Goal: Task Accomplishment & Management: Use online tool/utility

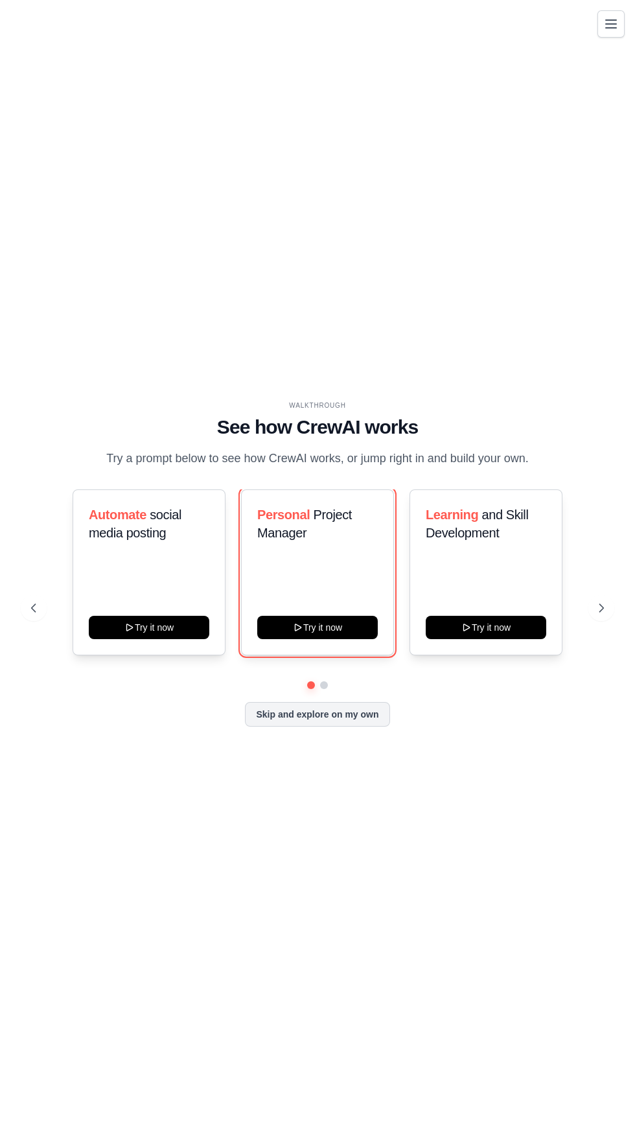
click at [300, 633] on icon at bounding box center [298, 627] width 10 height 10
click at [602, 615] on icon at bounding box center [601, 608] width 13 height 13
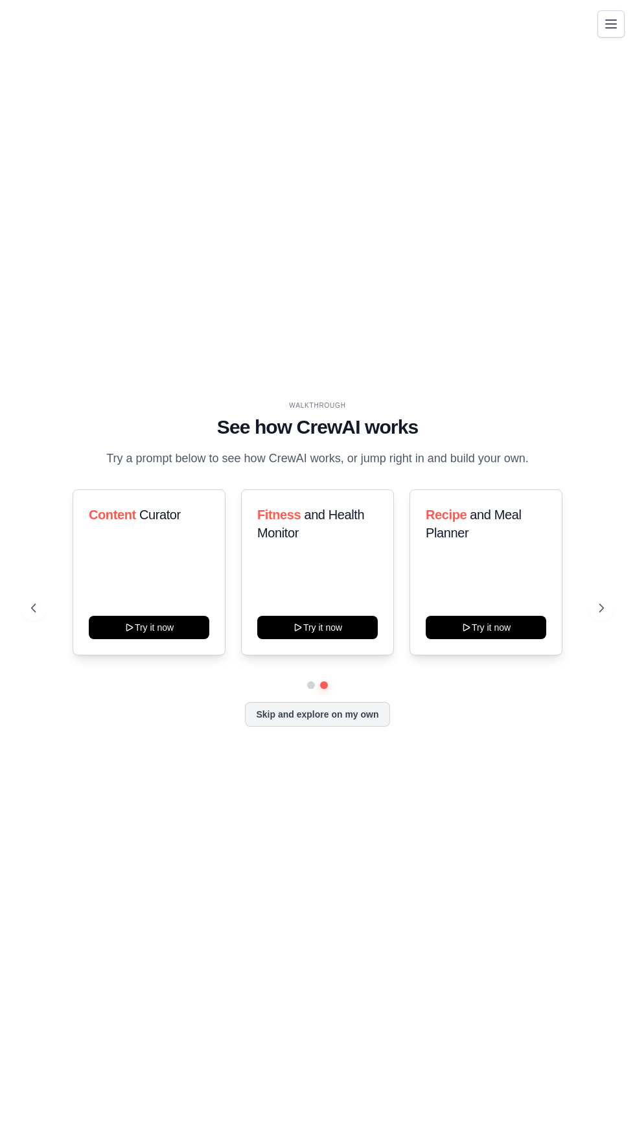
click at [603, 615] on icon at bounding box center [601, 608] width 13 height 13
click at [366, 727] on button "Skip and explore on my own" at bounding box center [317, 714] width 145 height 25
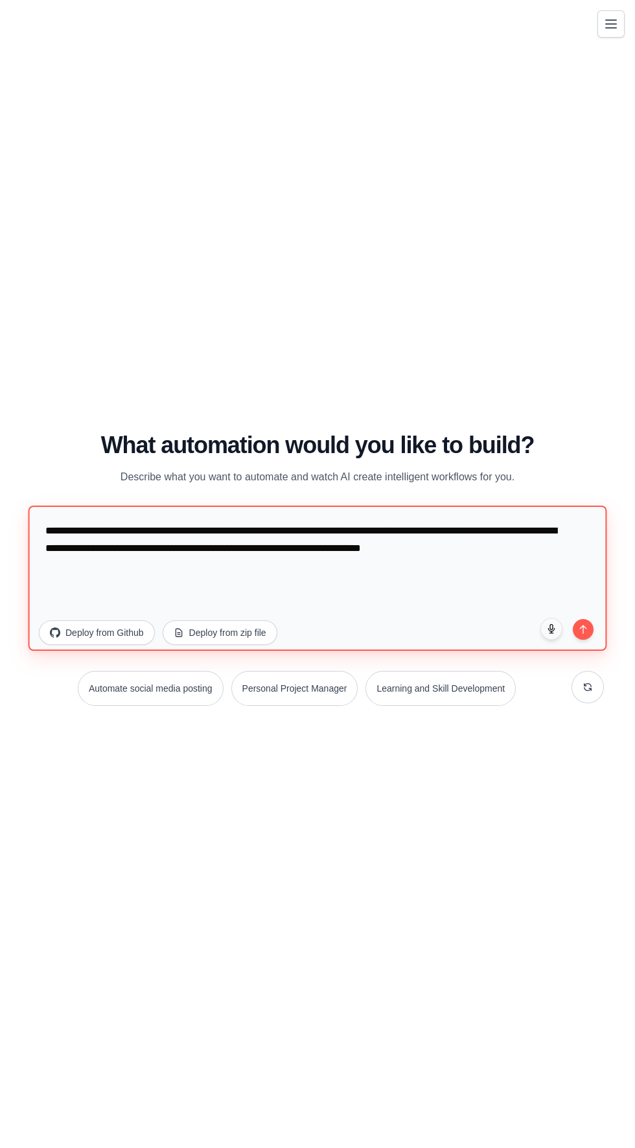
click at [481, 597] on textarea "**********" at bounding box center [318, 577] width 579 height 145
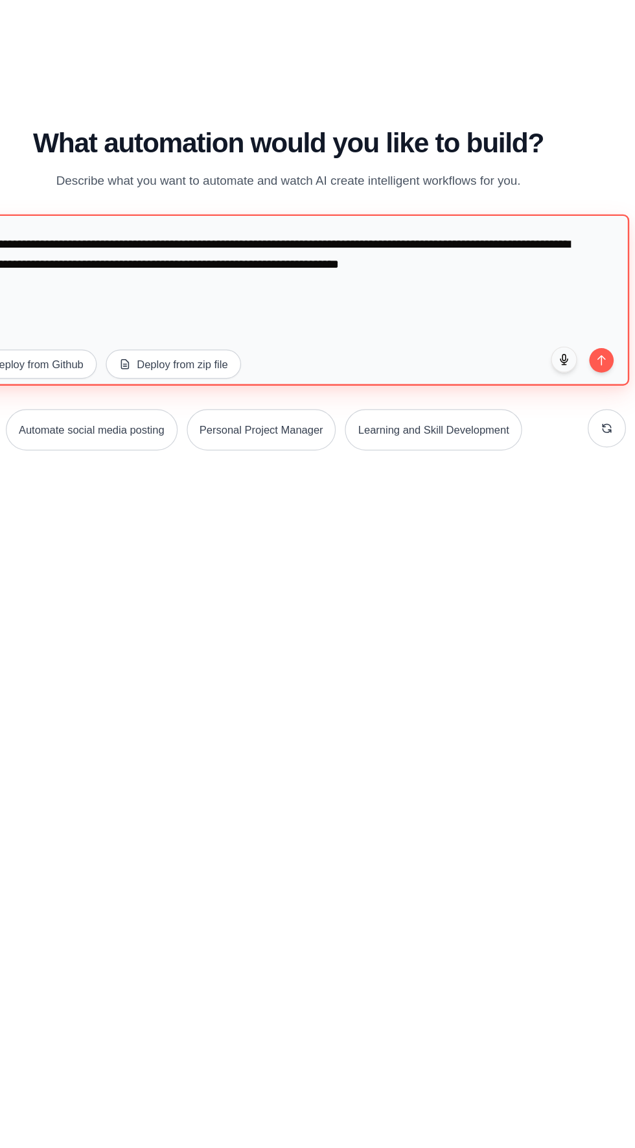
click at [527, 605] on textarea "**********" at bounding box center [318, 577] width 579 height 145
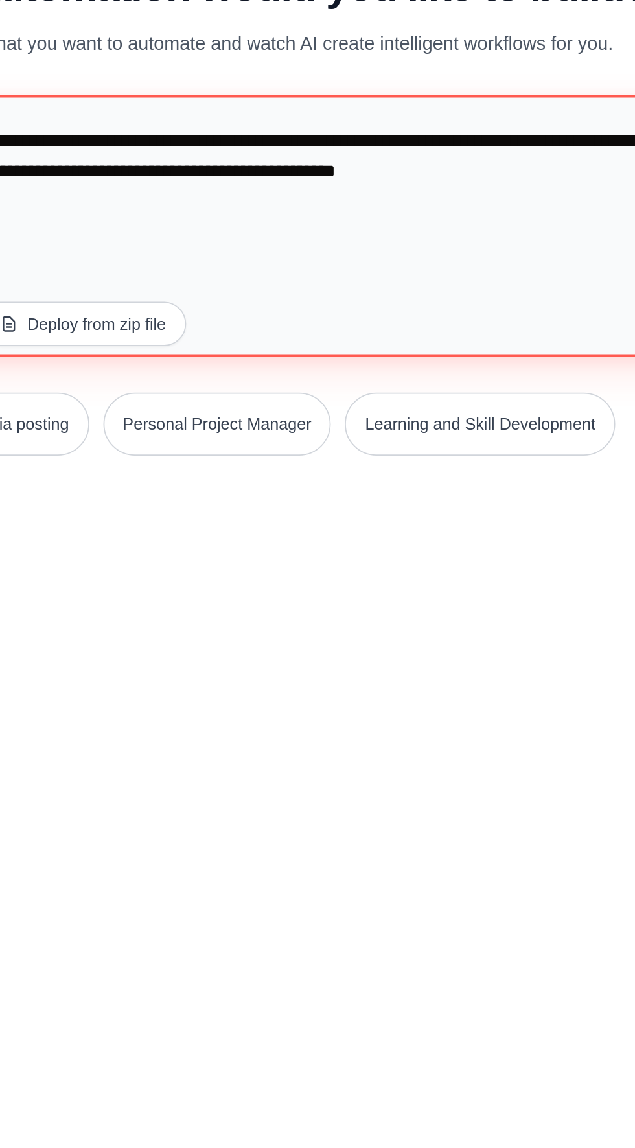
click at [397, 650] on textarea "**********" at bounding box center [318, 577] width 579 height 145
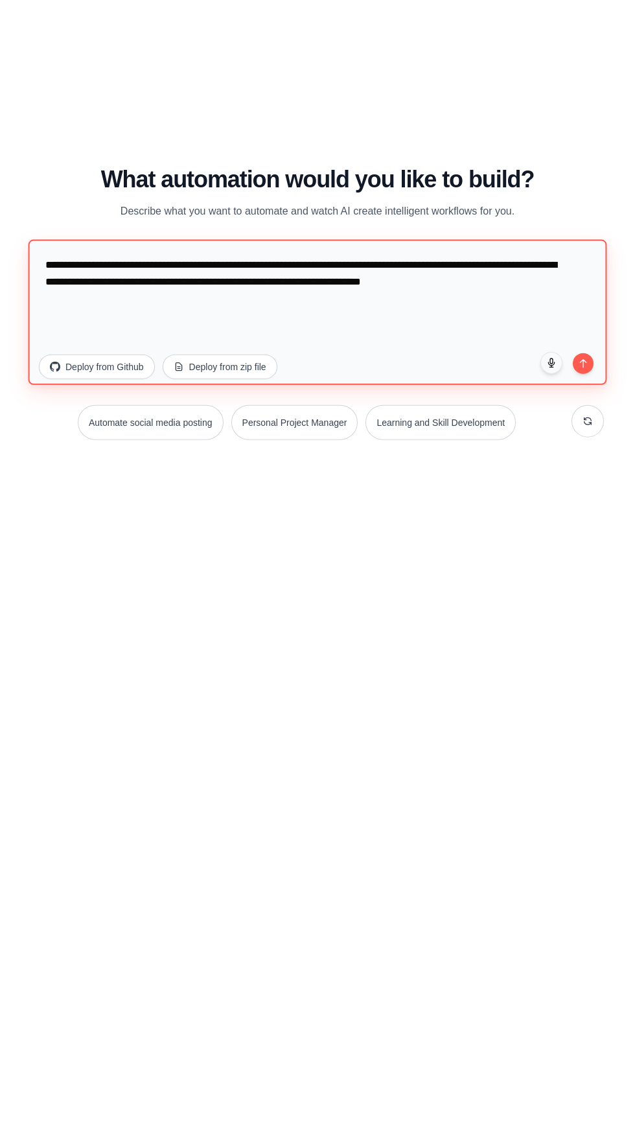
click at [552, 595] on textarea "**********" at bounding box center [318, 577] width 579 height 145
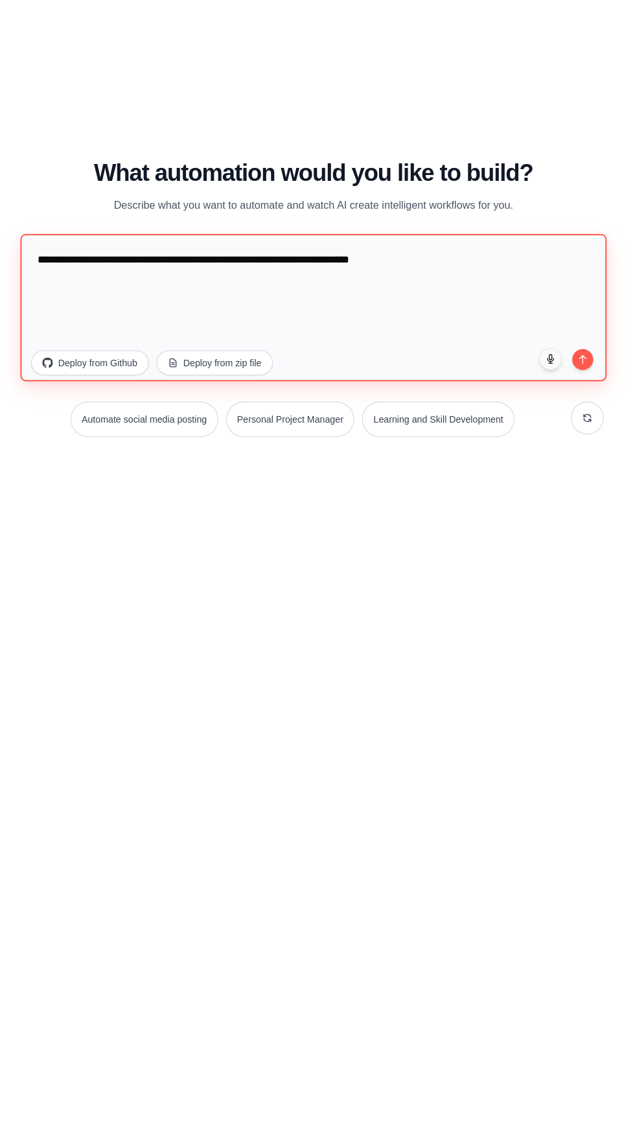
type textarea "**********"
click at [584, 633] on icon "submit" at bounding box center [583, 630] width 6 height 8
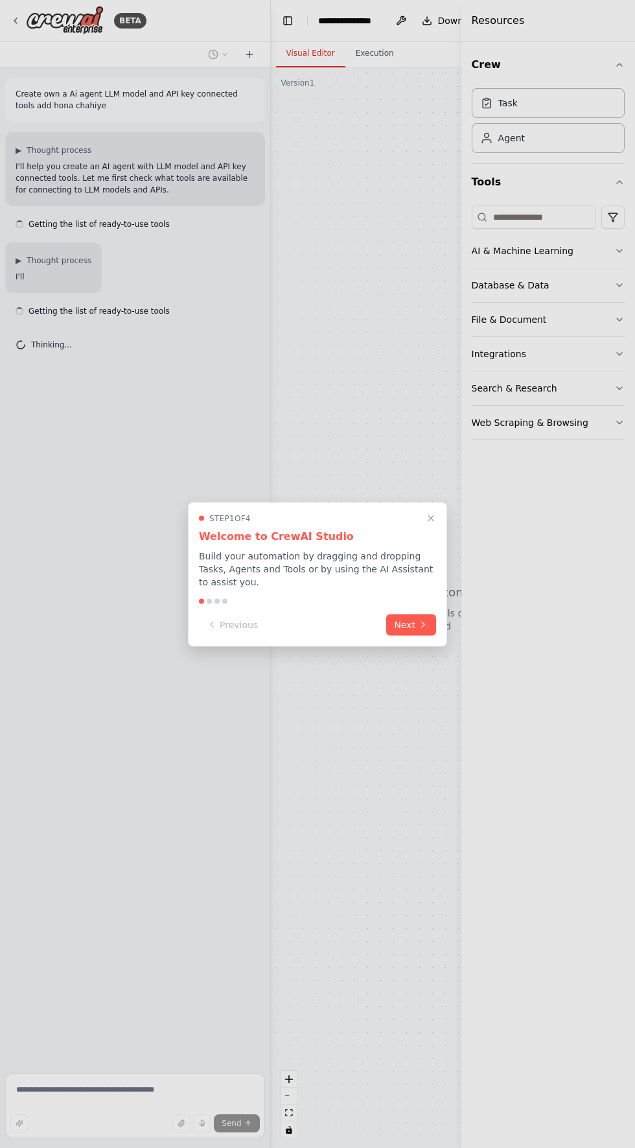
click at [431, 518] on icon "Close walkthrough" at bounding box center [431, 517] width 5 height 5
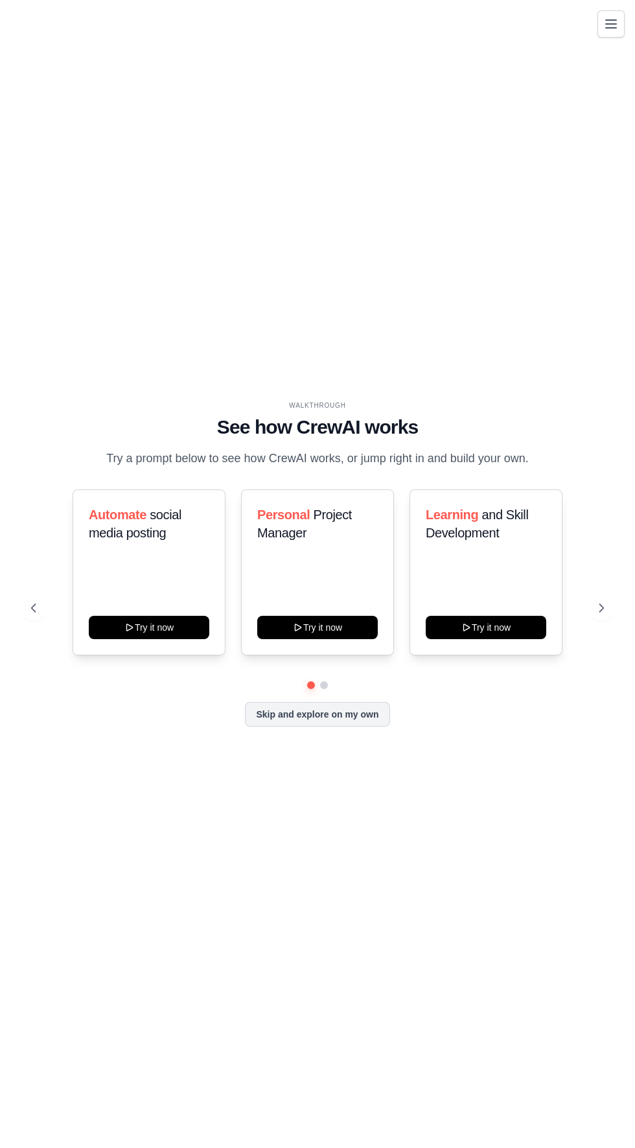
click at [278, 727] on button "Skip and explore on my own" at bounding box center [317, 714] width 145 height 25
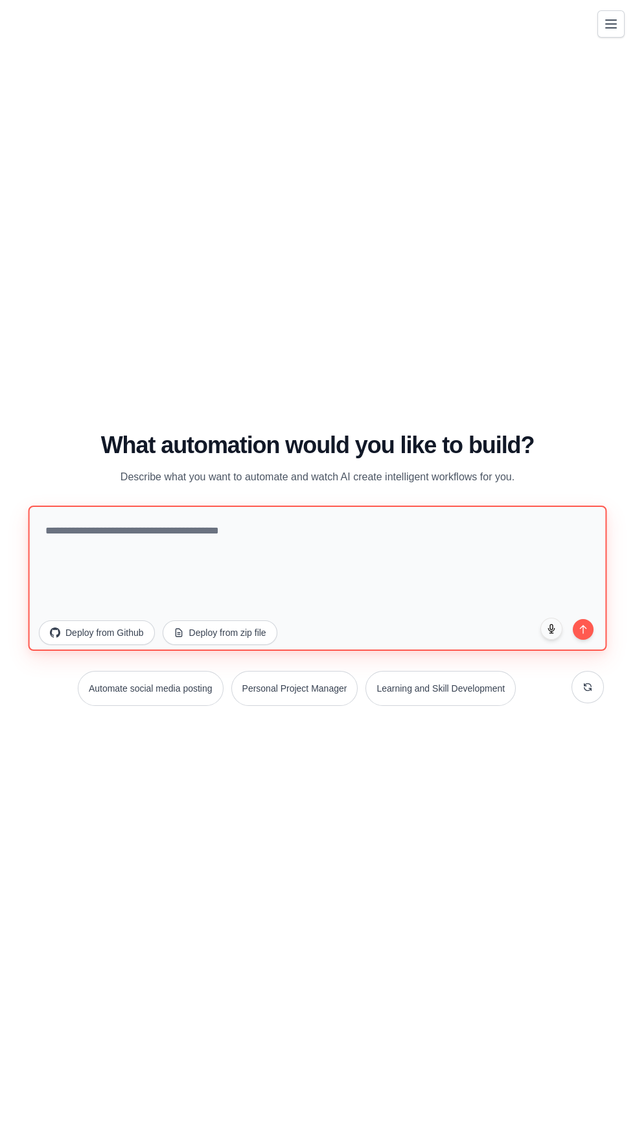
click at [60, 586] on textarea at bounding box center [318, 577] width 579 height 145
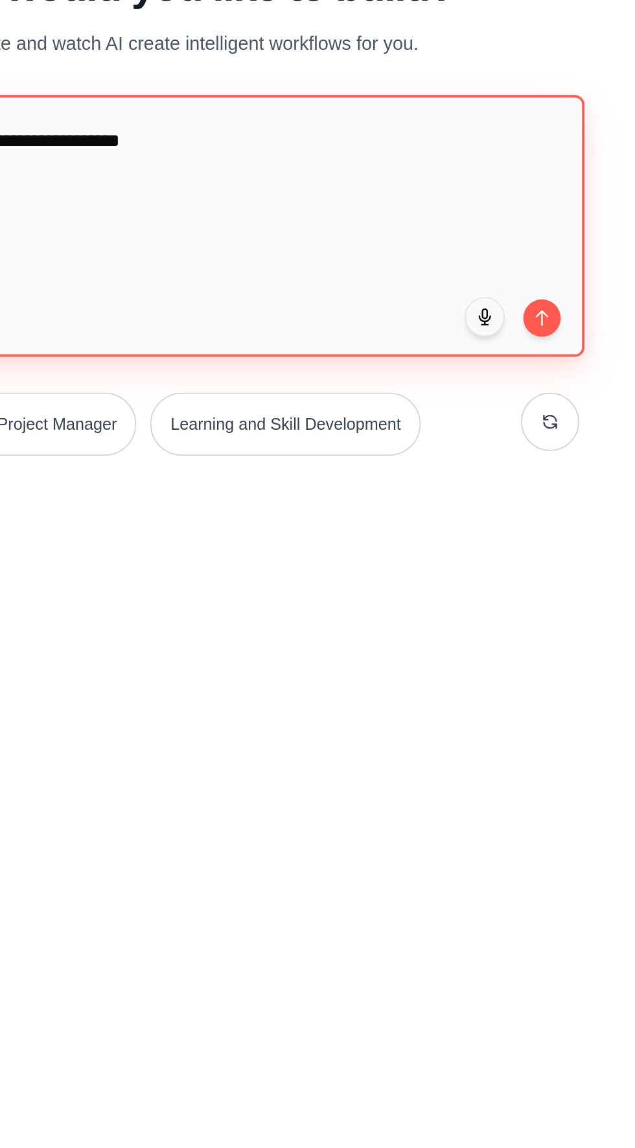
type textarea "**********"
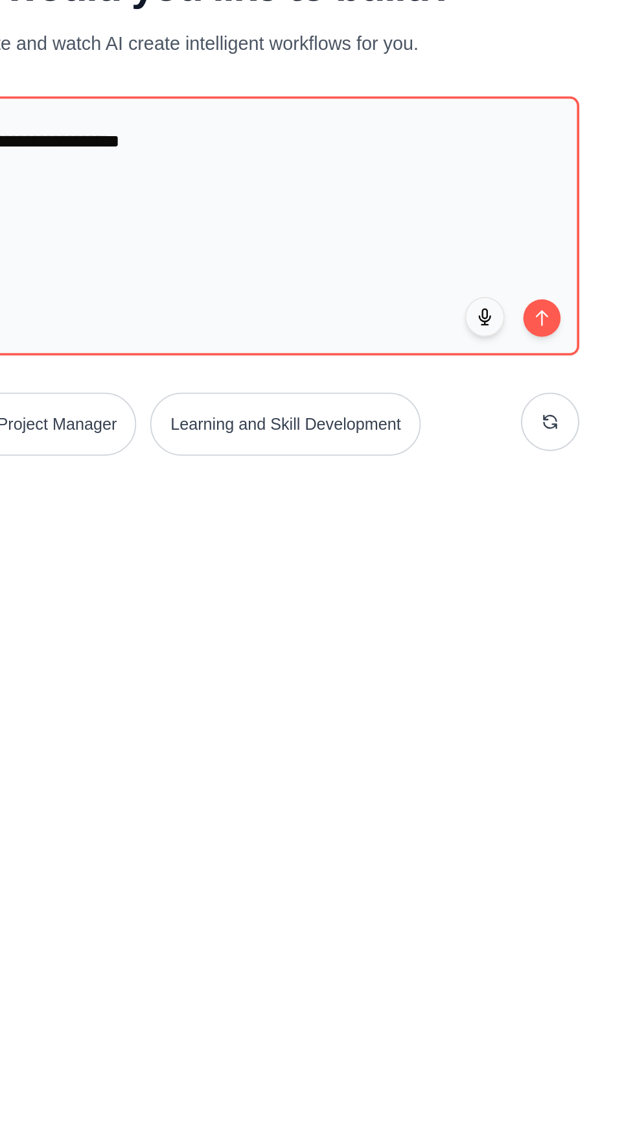
click at [578, 640] on button "submit" at bounding box center [583, 629] width 21 height 21
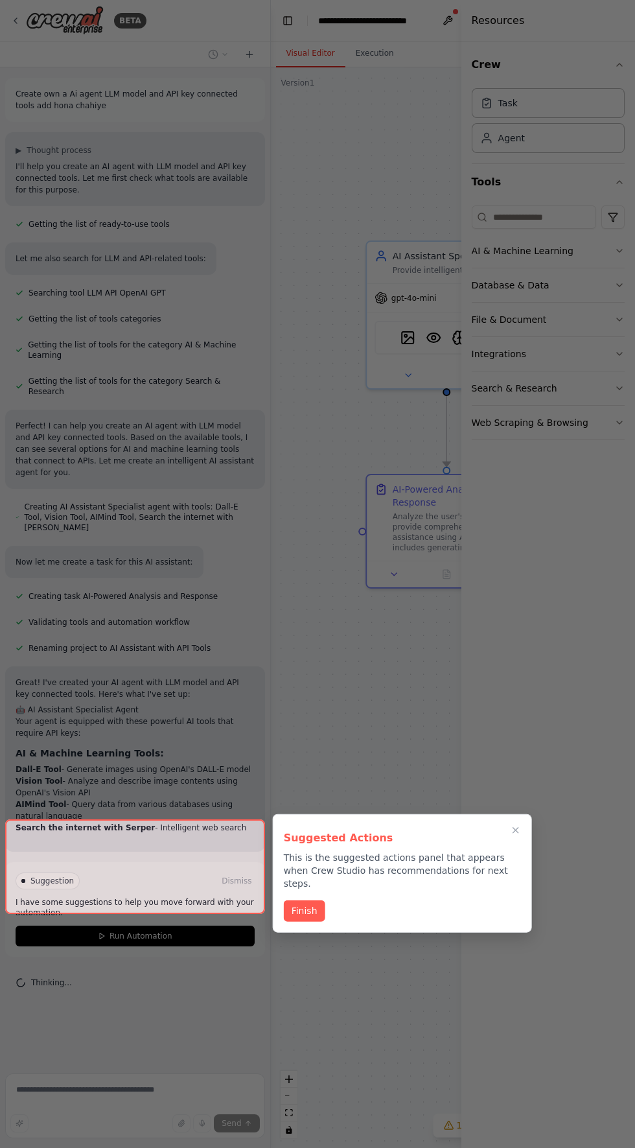
click at [515, 825] on div at bounding box center [317, 574] width 635 height 1148
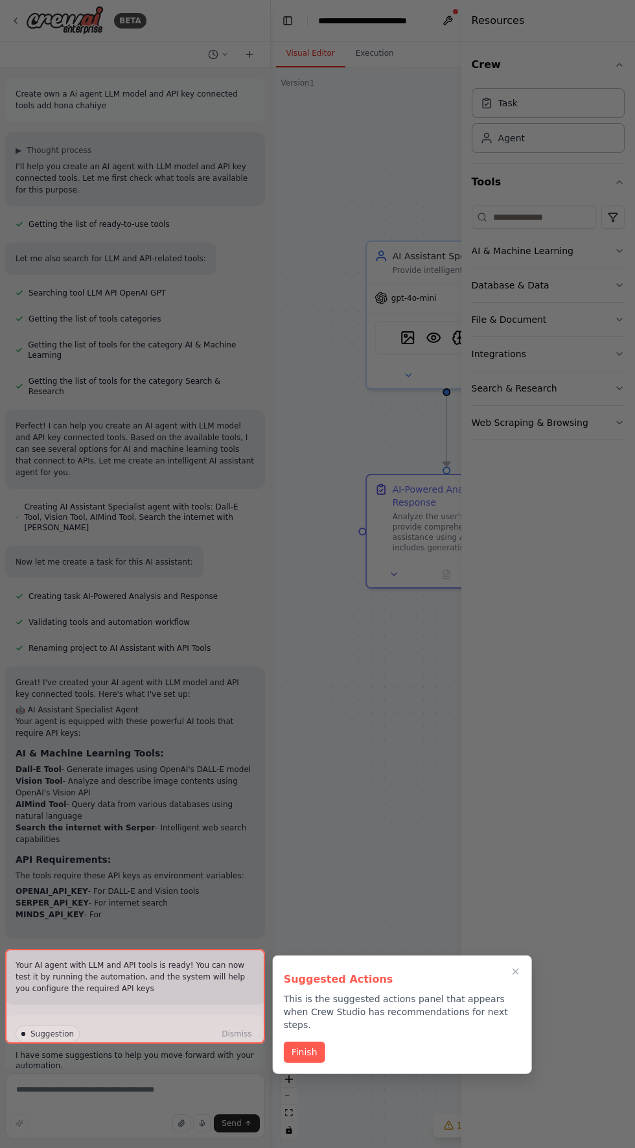
click at [515, 908] on div at bounding box center [317, 574] width 635 height 1148
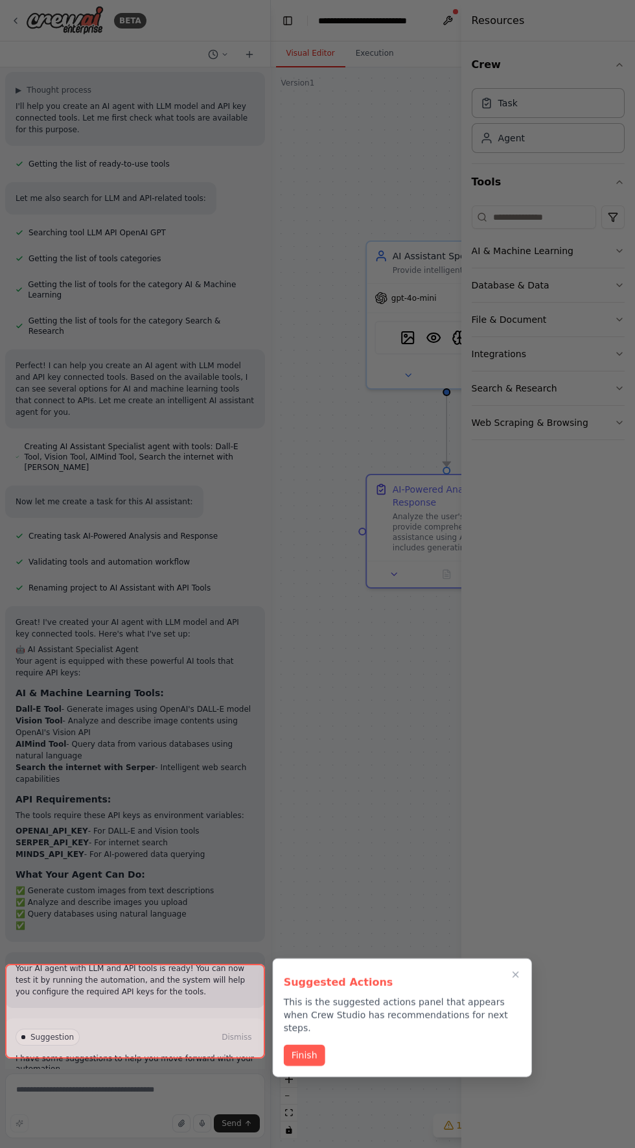
click at [523, 973] on button "Close walkthrough" at bounding box center [516, 975] width 16 height 16
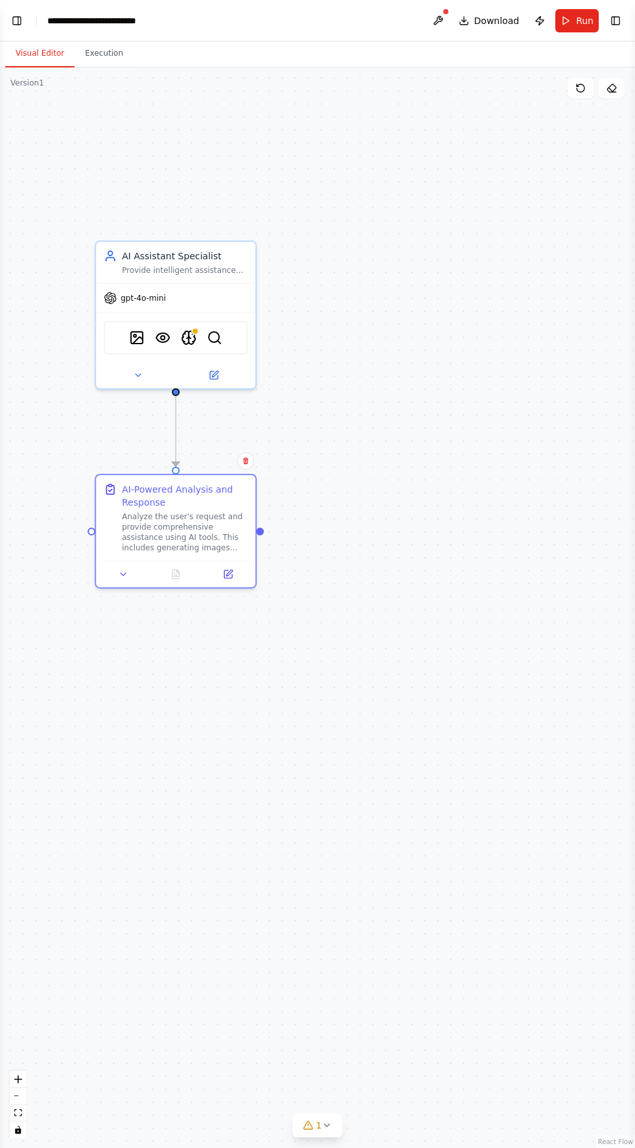
scroll to position [21, 0]
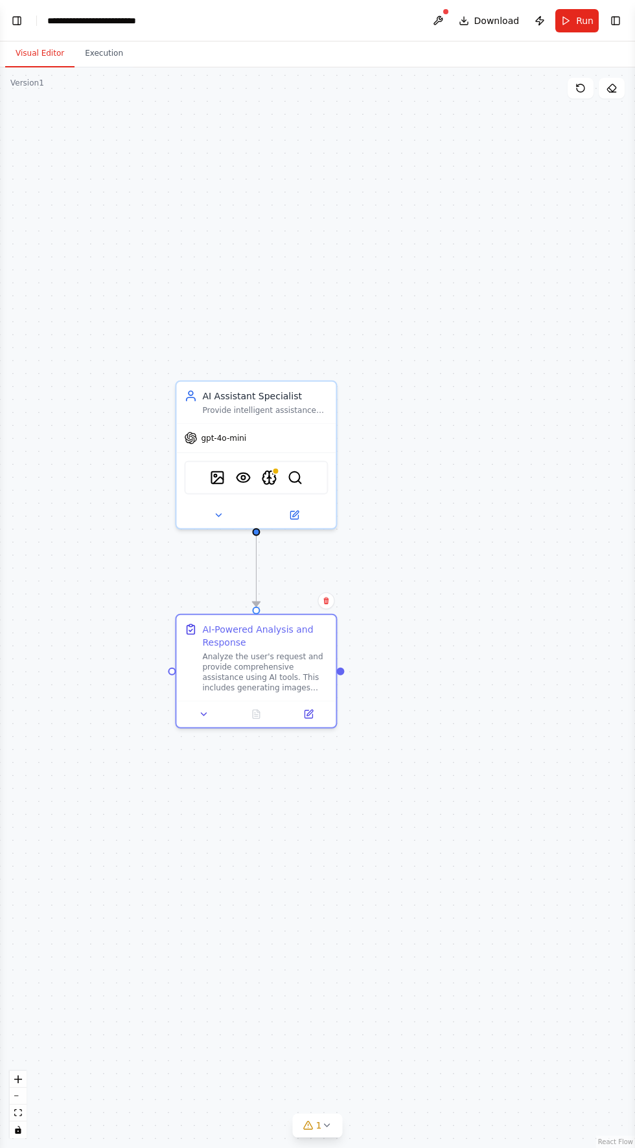
click at [296, 477] on img at bounding box center [295, 478] width 16 height 16
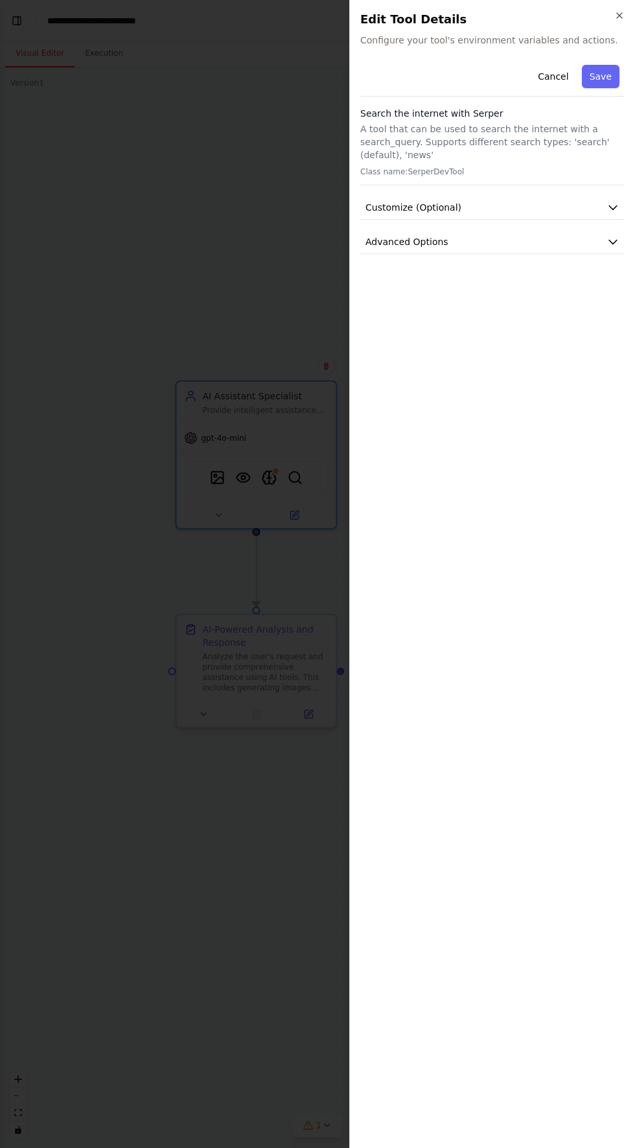
click at [601, 76] on button "Save" at bounding box center [601, 76] width 38 height 23
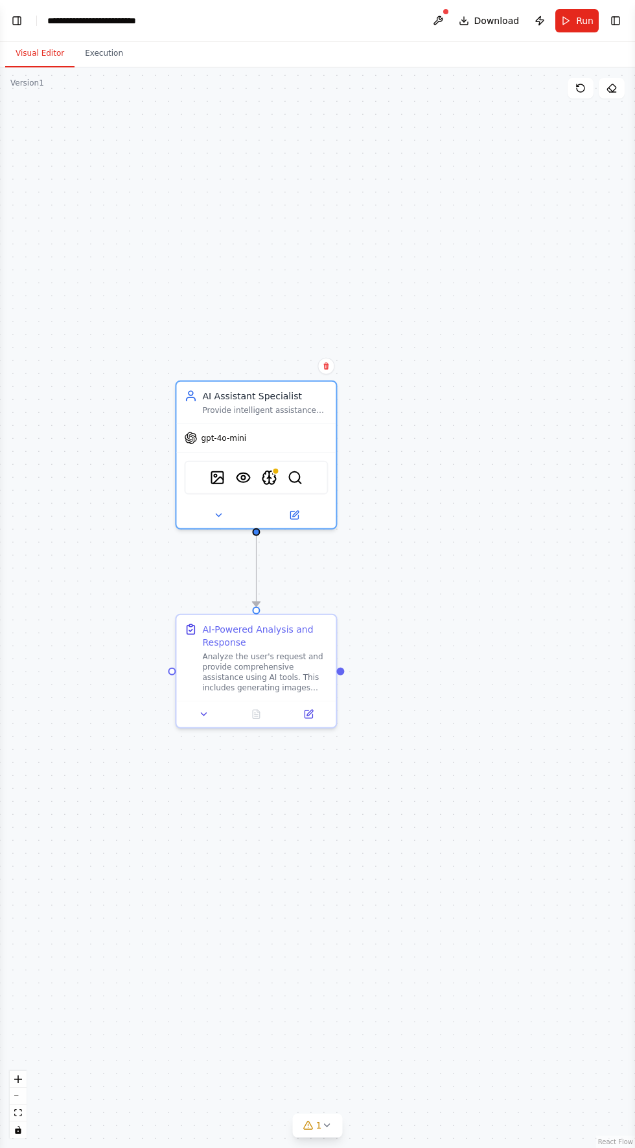
click at [259, 435] on div "gpt-4o-mini" at bounding box center [256, 438] width 160 height 29
click at [304, 513] on button at bounding box center [293, 516] width 73 height 16
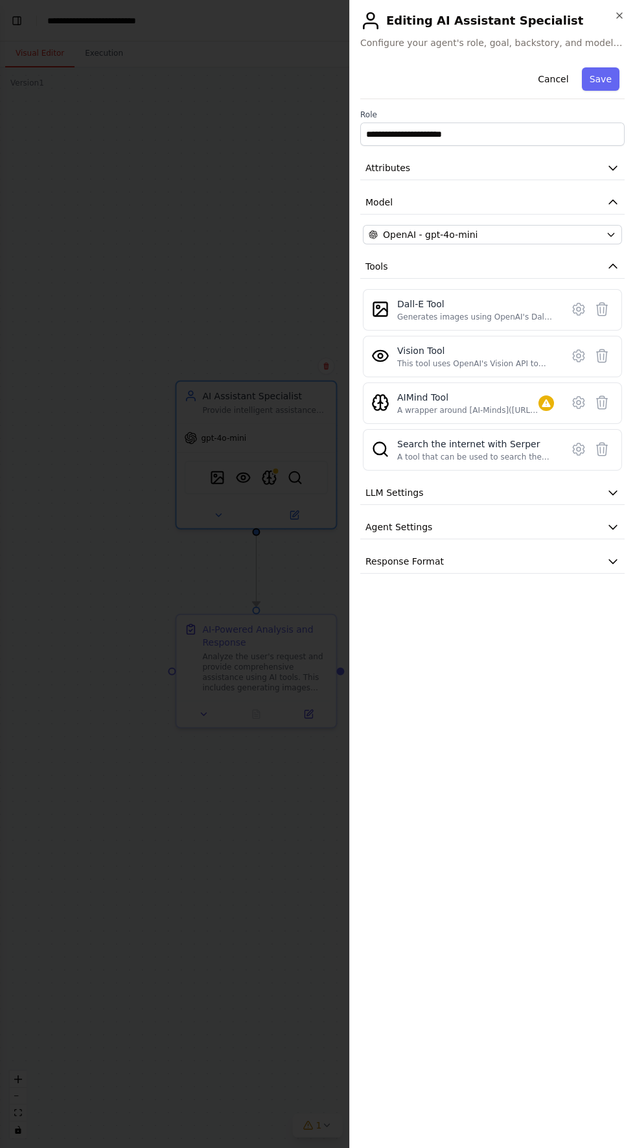
click at [620, 16] on icon "button" at bounding box center [619, 15] width 5 height 5
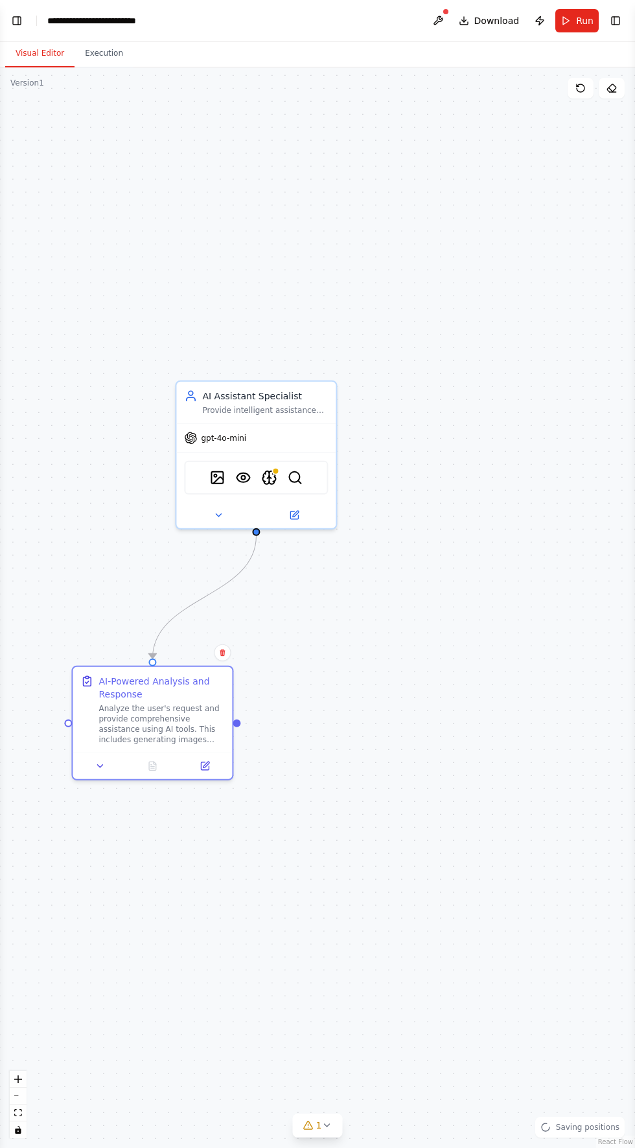
click at [576, 21] on button "Run" at bounding box center [577, 20] width 43 height 23
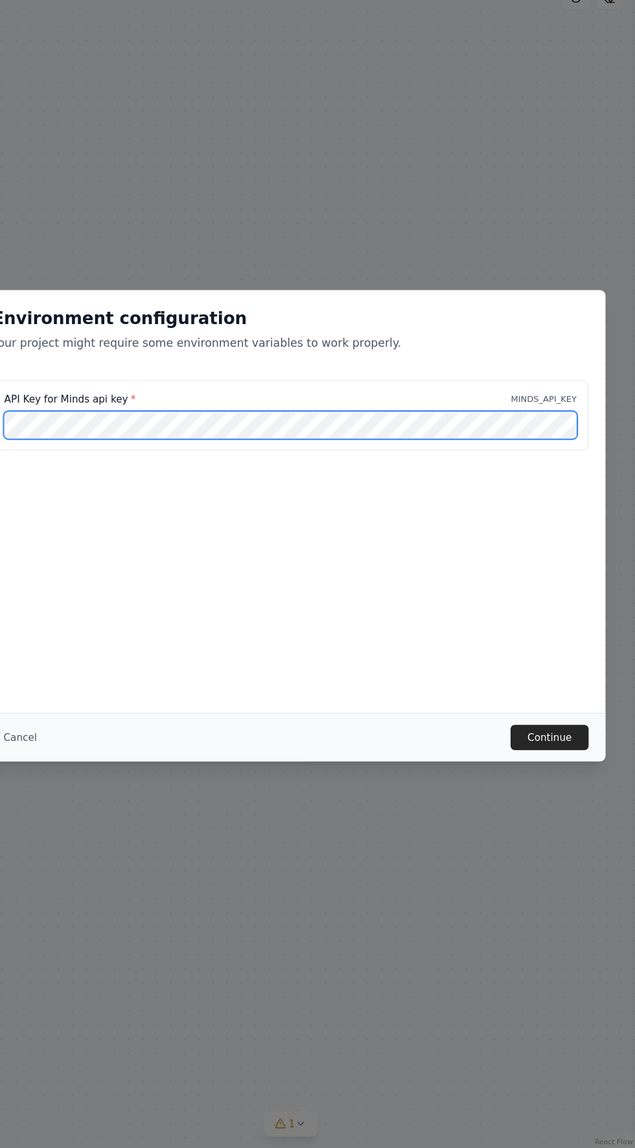
scroll to position [0, 0]
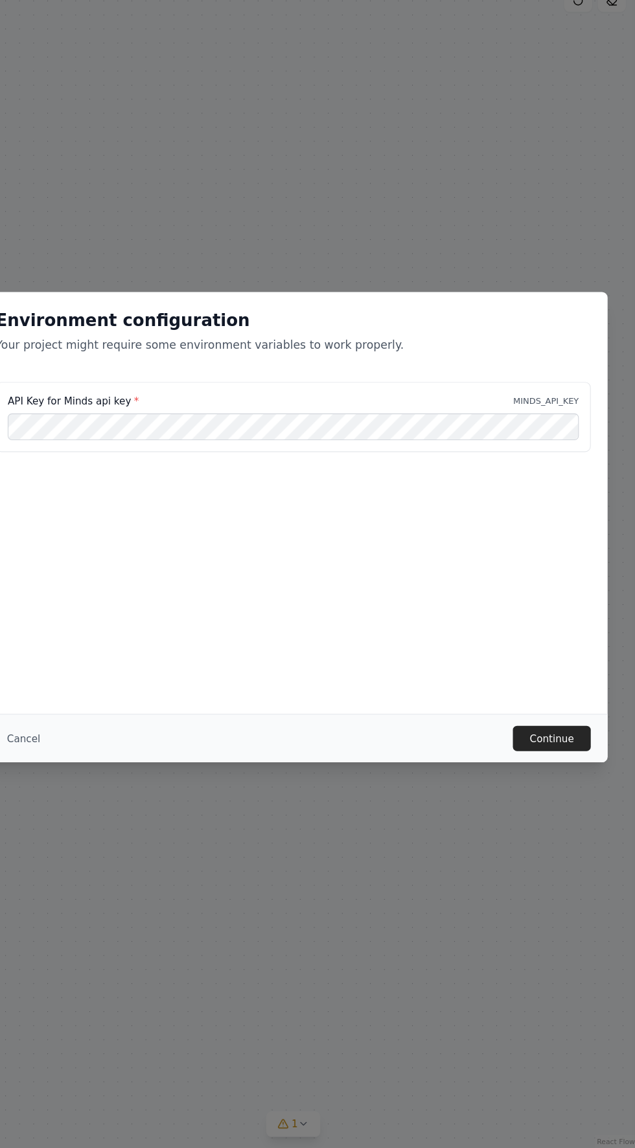
click at [571, 769] on button "Continue" at bounding box center [557, 769] width 72 height 23
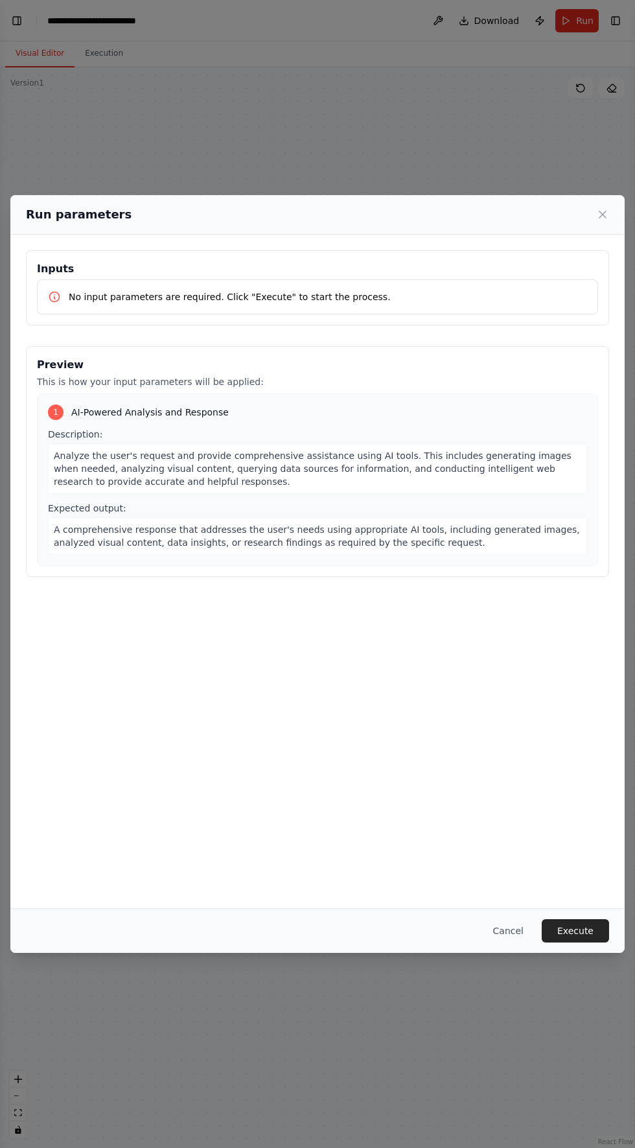
scroll to position [13, 0]
click at [572, 943] on button "Execute" at bounding box center [575, 930] width 67 height 23
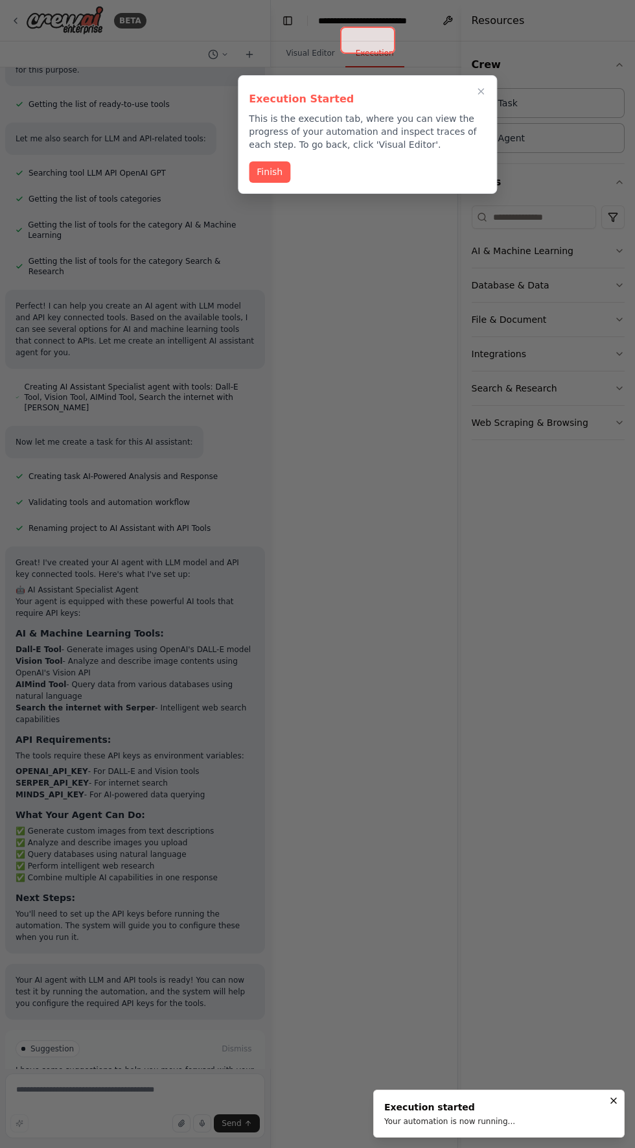
click at [259, 161] on button "Finish" at bounding box center [269, 171] width 41 height 21
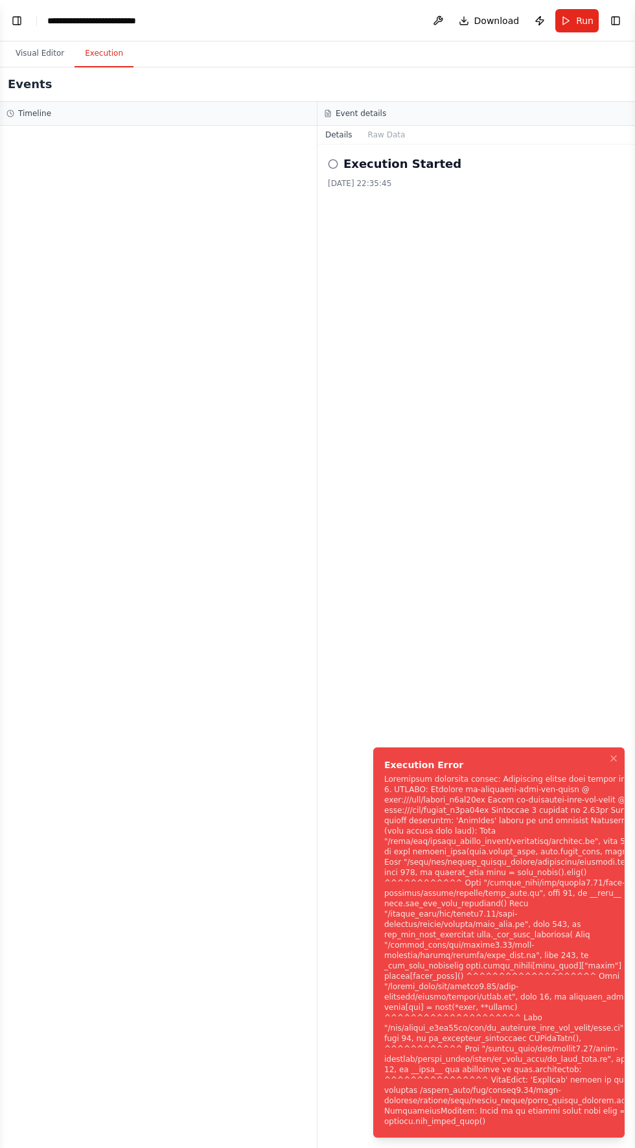
scroll to position [120, 0]
click at [604, 747] on ol "Execution Error" at bounding box center [499, 942] width 272 height 411
click at [604, 746] on ol "Execution Error" at bounding box center [499, 942] width 272 height 411
click at [603, 748] on li "Execution Error" at bounding box center [499, 943] width 252 height 390
click at [604, 749] on li "Execution Error" at bounding box center [499, 943] width 252 height 390
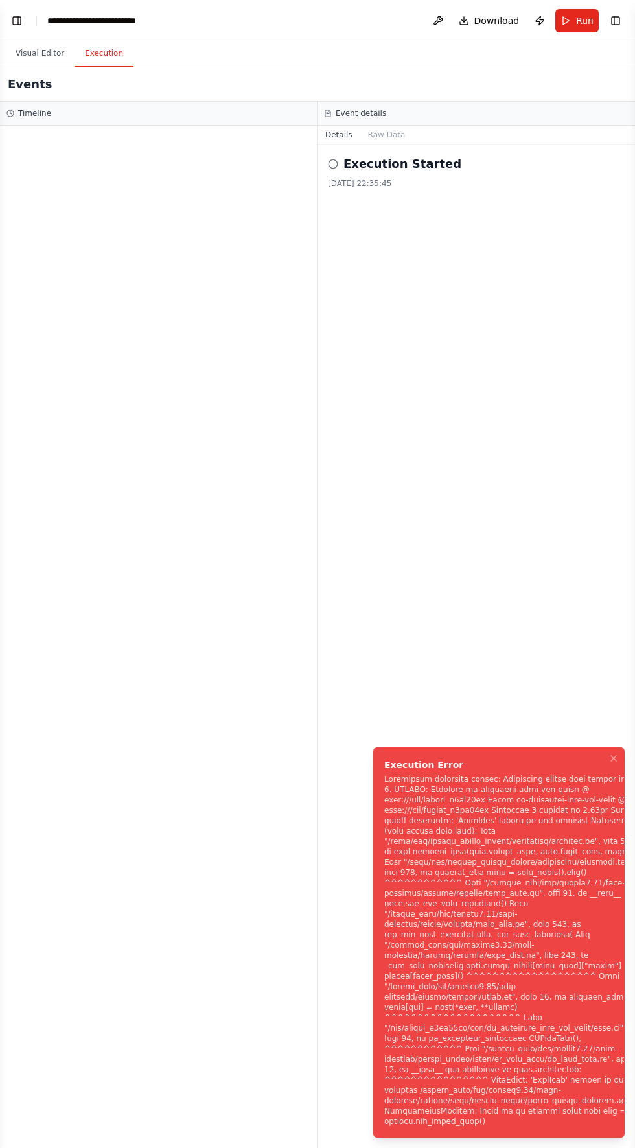
click at [604, 749] on li "Execution Error" at bounding box center [499, 943] width 252 height 390
click at [604, 750] on li "Execution Error" at bounding box center [499, 943] width 252 height 390
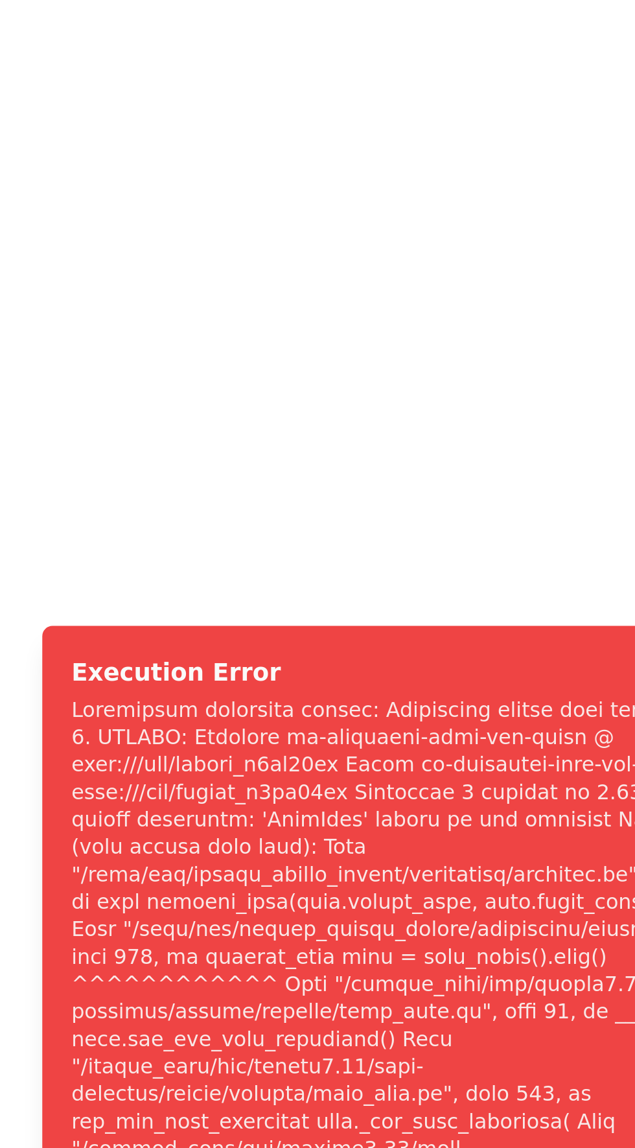
scroll to position [0, 0]
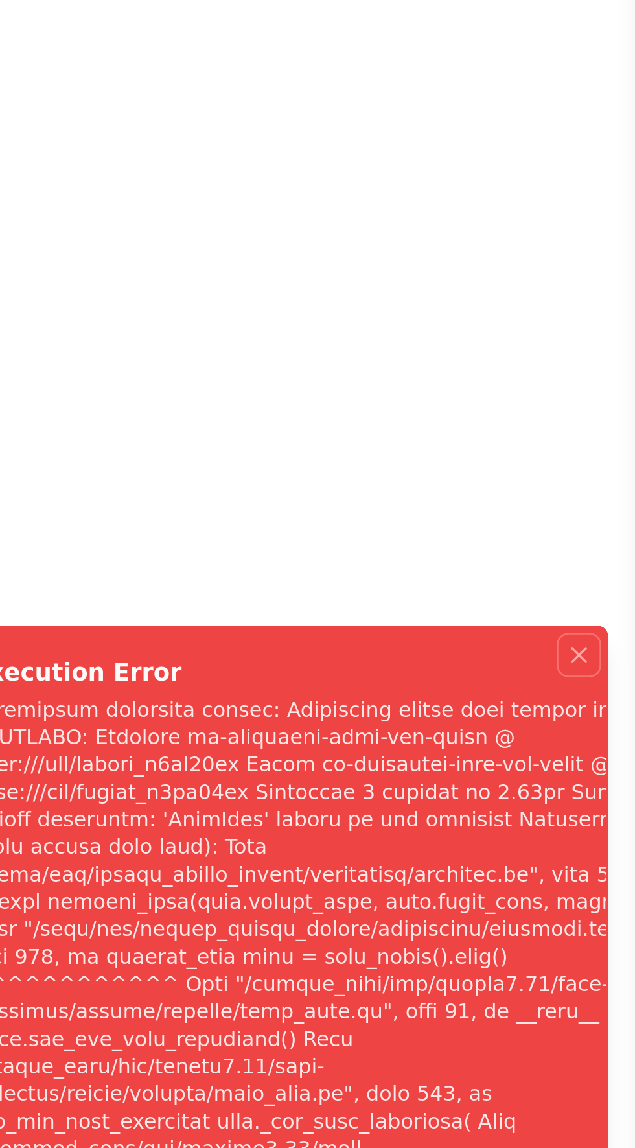
click at [611, 764] on icon "Notifications (F8)" at bounding box center [614, 758] width 10 height 10
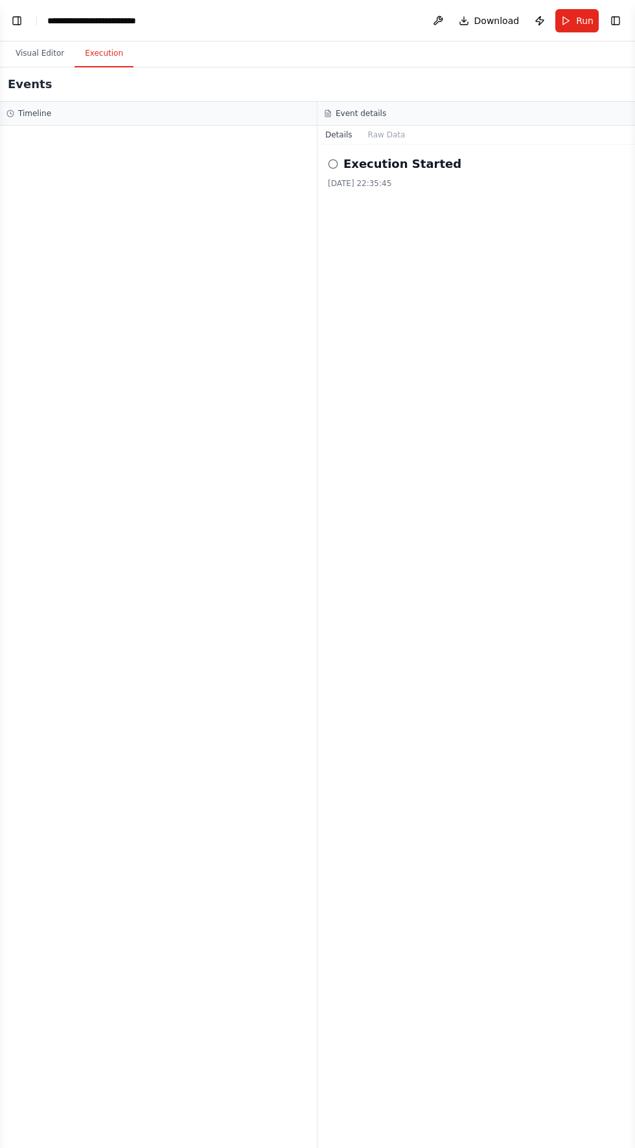
click at [616, 19] on button "Toggle Right Sidebar" at bounding box center [616, 21] width 18 height 18
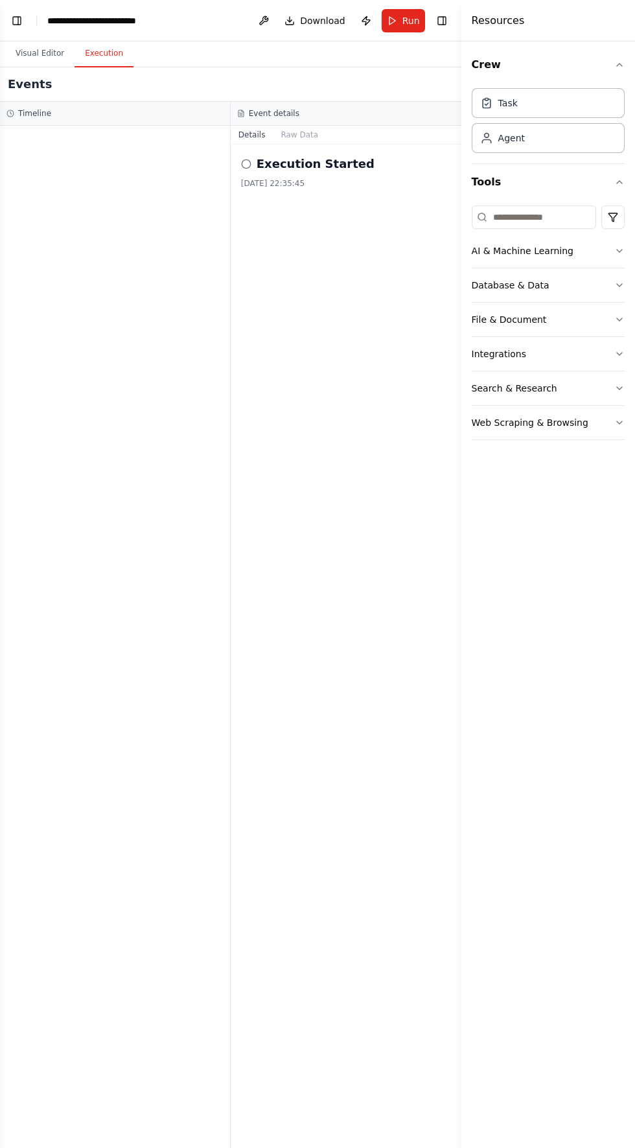
click at [413, 25] on span "Run" at bounding box center [412, 20] width 18 height 13
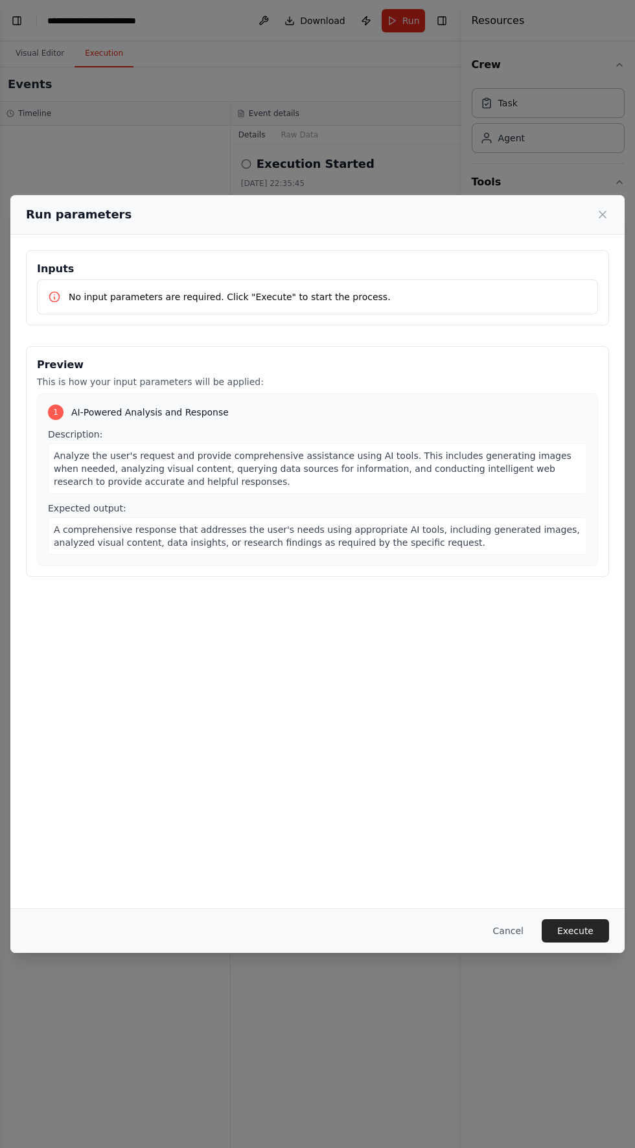
click at [507, 943] on button "Cancel" at bounding box center [508, 930] width 51 height 23
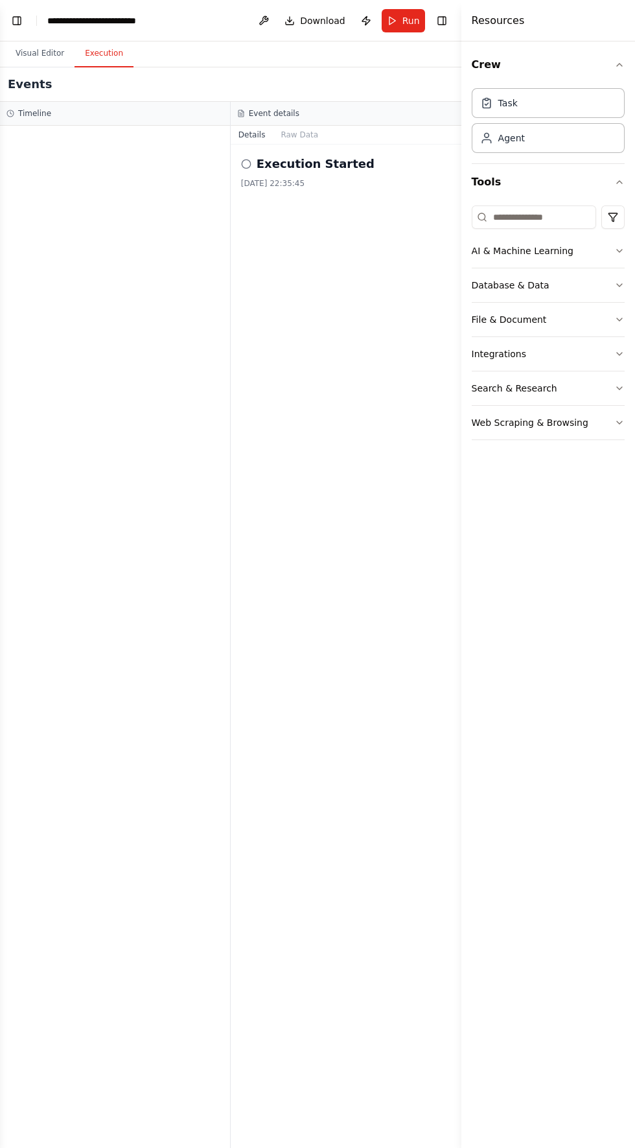
click at [25, 58] on button "Visual Editor" at bounding box center [39, 53] width 69 height 27
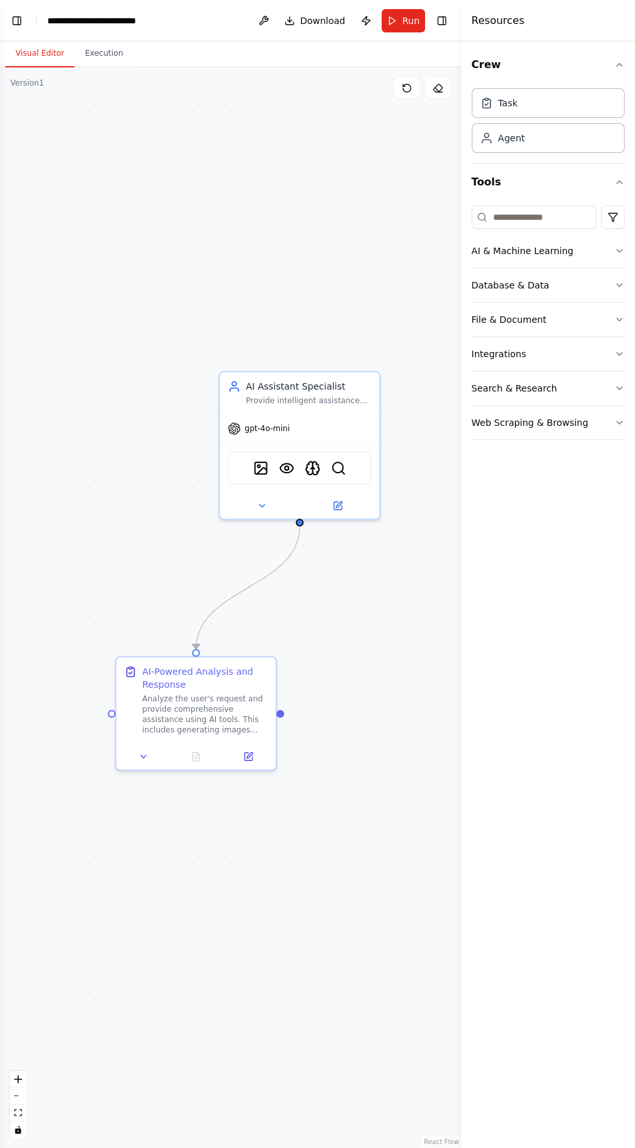
click at [143, 757] on icon at bounding box center [143, 756] width 5 height 3
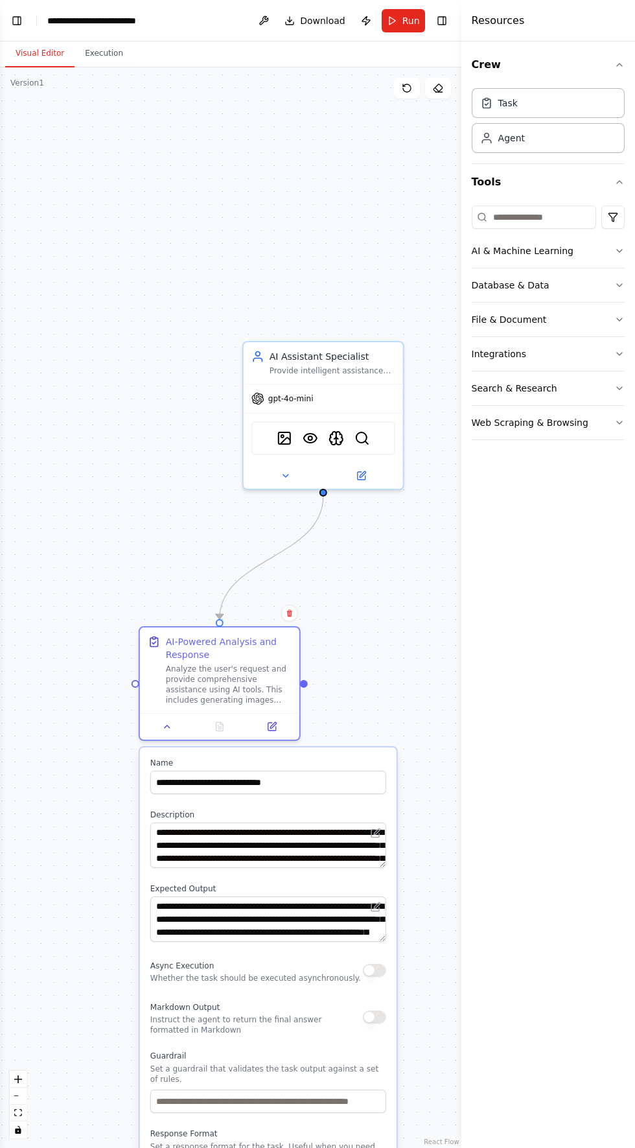
click at [287, 475] on icon at bounding box center [285, 476] width 5 height 3
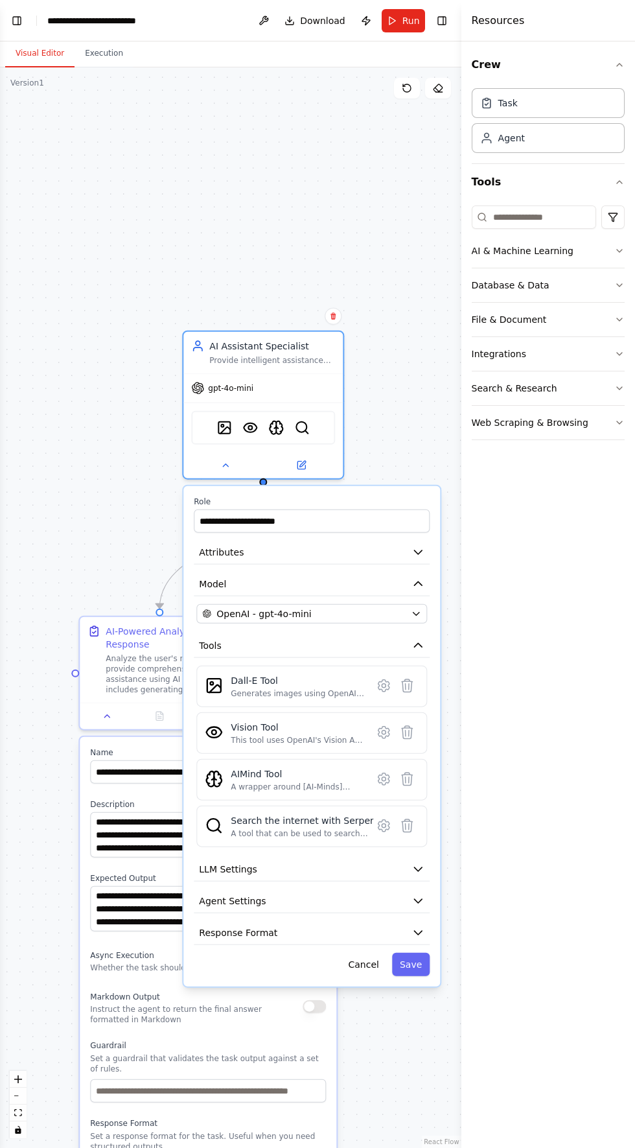
click at [418, 869] on icon "button" at bounding box center [418, 870] width 8 height 4
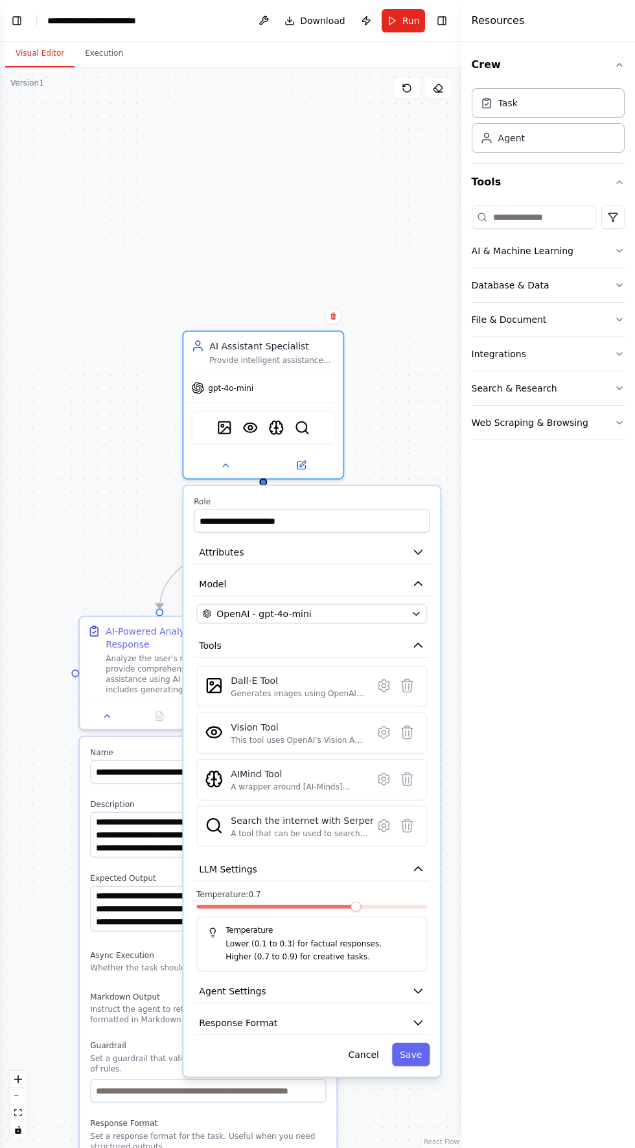
click at [82, 471] on div ".deletable-edge-delete-btn { width: 20px; height: 20px; border: 0px solid #ffff…" at bounding box center [231, 607] width 462 height 1081
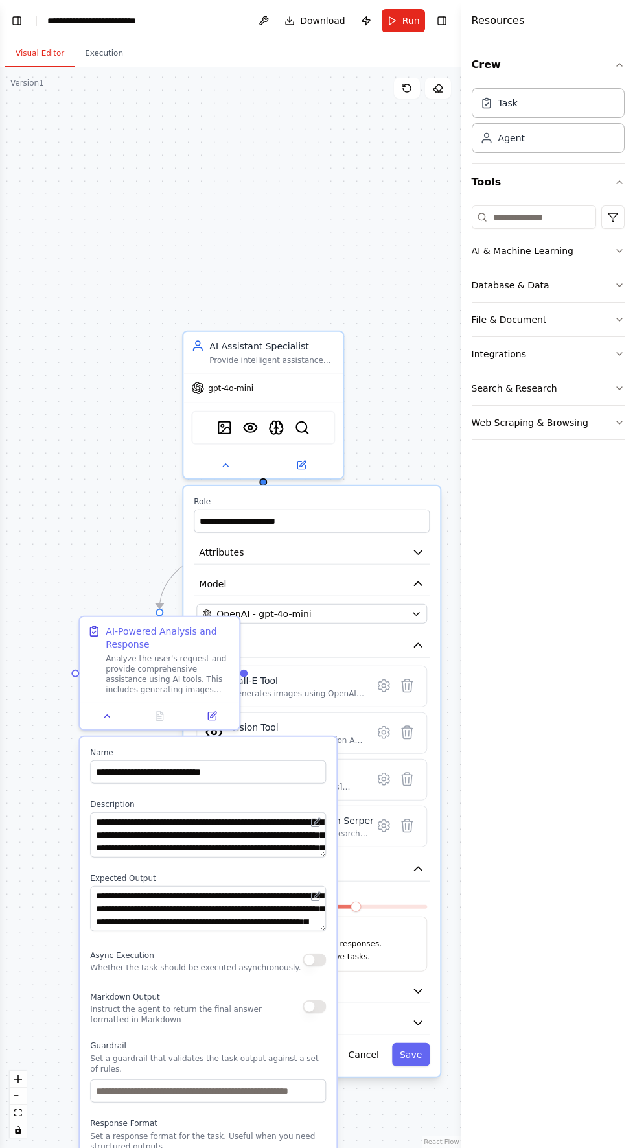
click at [58, 475] on div ".deletable-edge-delete-btn { width: 20px; height: 20px; border: 0px solid #ffff…" at bounding box center [231, 607] width 462 height 1081
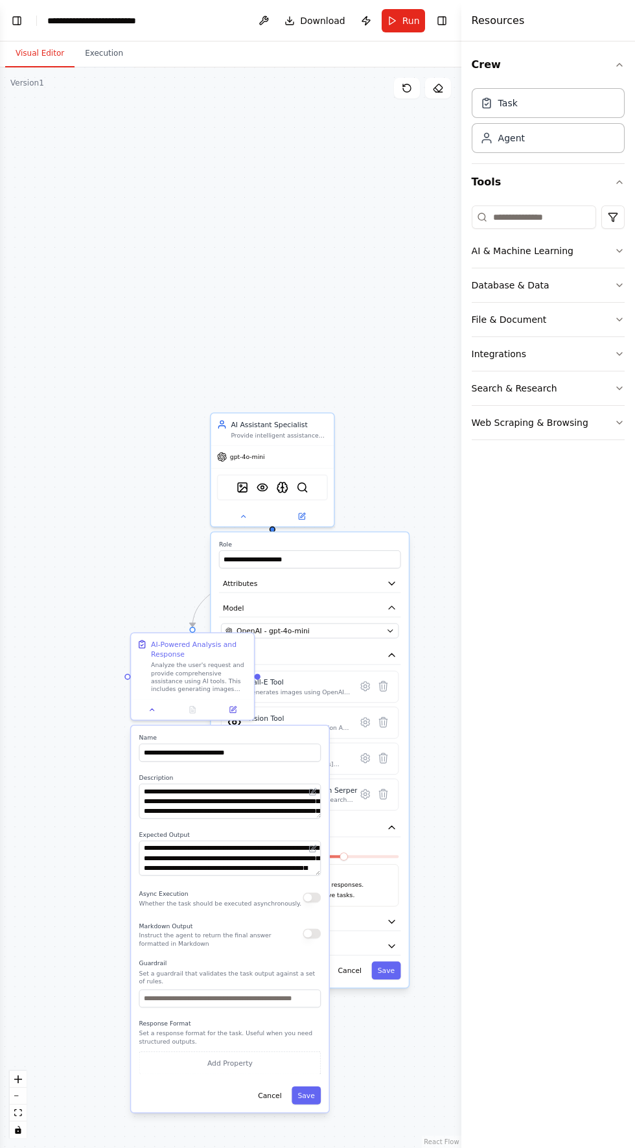
click at [271, 29] on button at bounding box center [264, 20] width 21 height 23
click at [254, 25] on header "**********" at bounding box center [231, 20] width 462 height 41
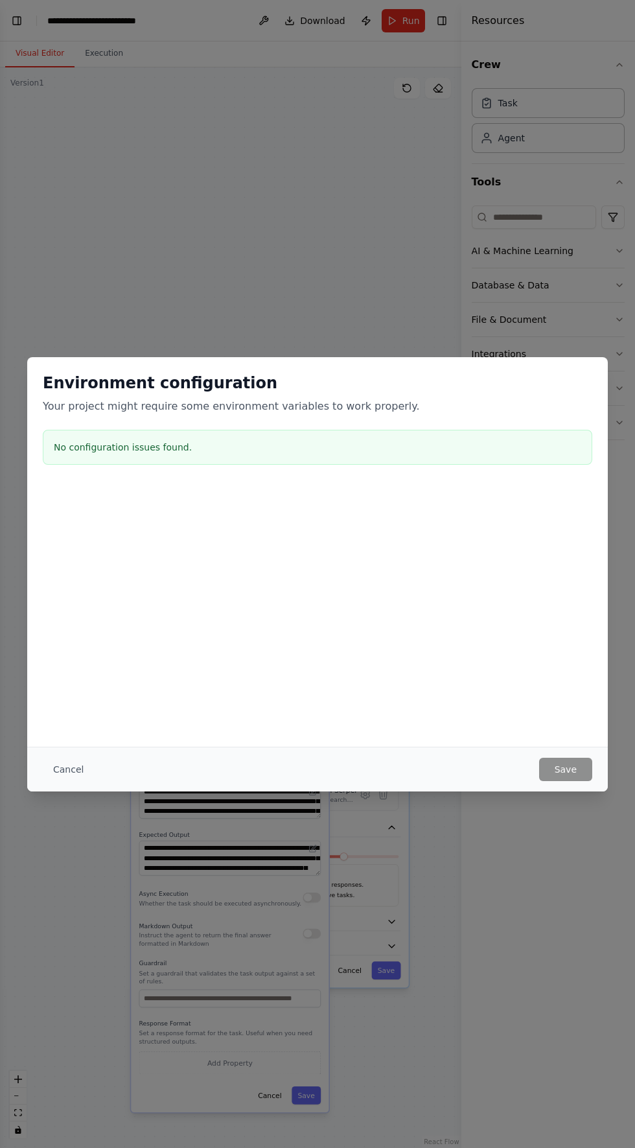
click at [238, 247] on div "Environment configuration Your project might require some environment variables…" at bounding box center [317, 574] width 635 height 1148
click at [64, 781] on button "Cancel" at bounding box center [68, 769] width 51 height 23
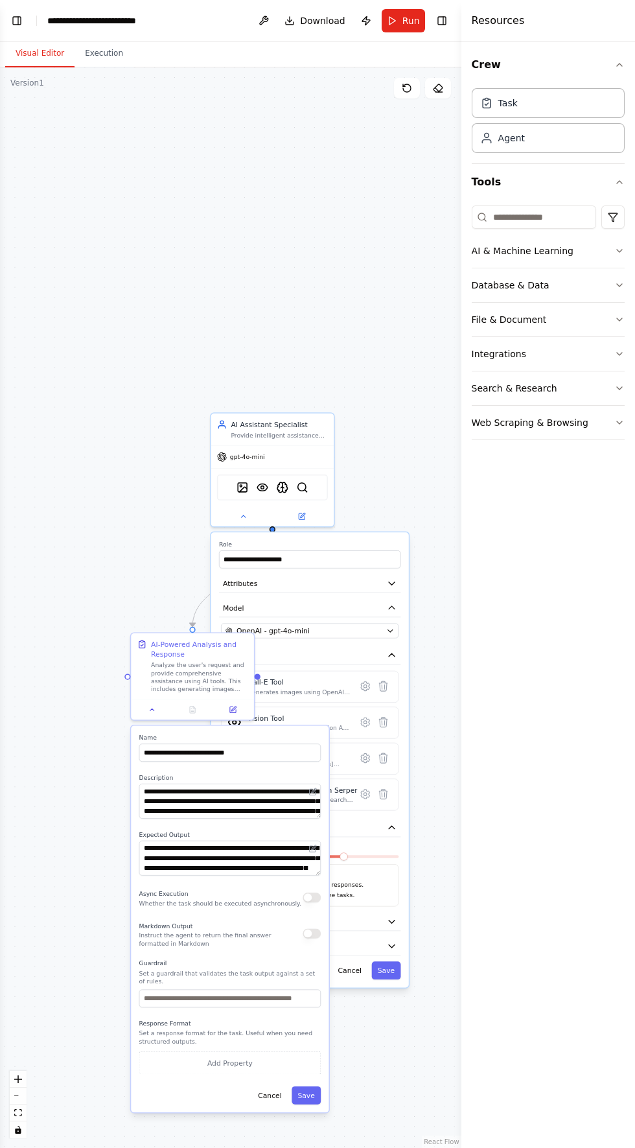
click at [327, 21] on span "Download" at bounding box center [322, 20] width 45 height 13
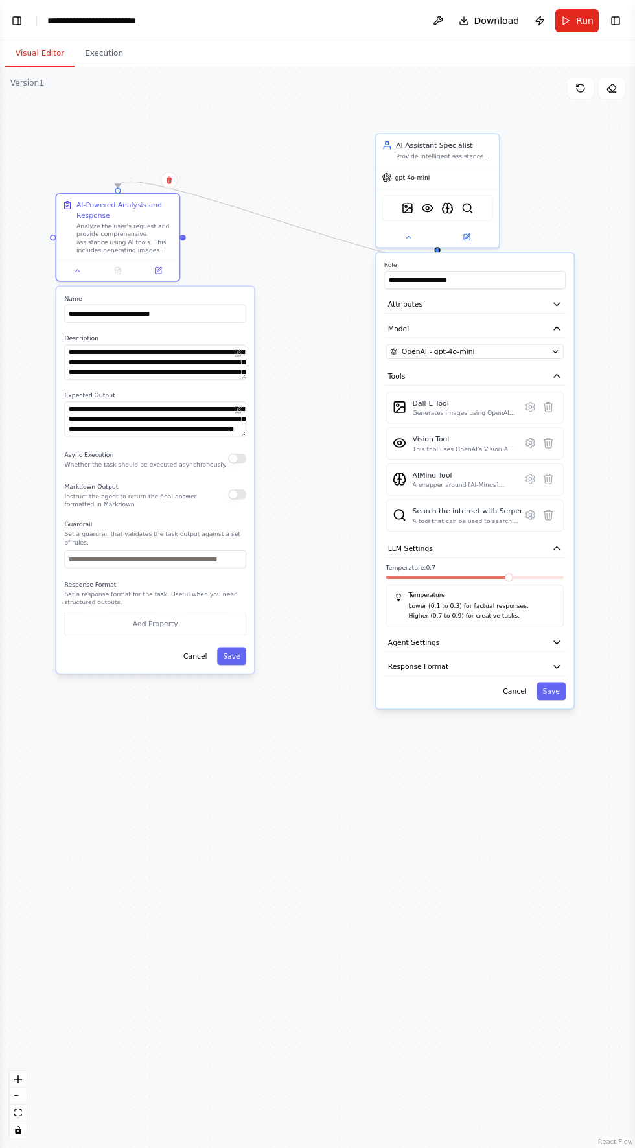
click at [107, 64] on button "Execution" at bounding box center [104, 53] width 59 height 27
